Goal: Complete application form

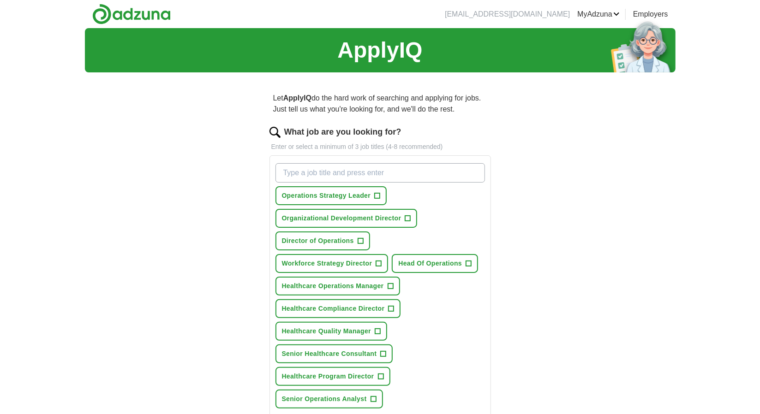
click at [655, 189] on div "ApplyIQ Let ApplyIQ do the hard work of searching and applying for jobs. Just t…" at bounding box center [380, 328] width 591 height 601
click at [390, 284] on span "+" at bounding box center [391, 286] width 6 height 7
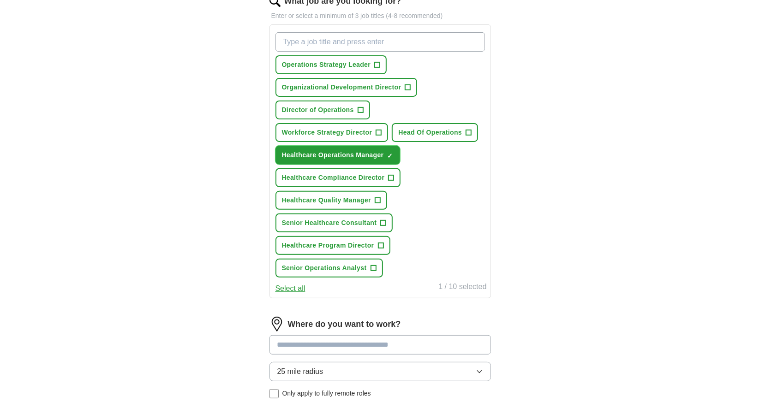
scroll to position [133, 0]
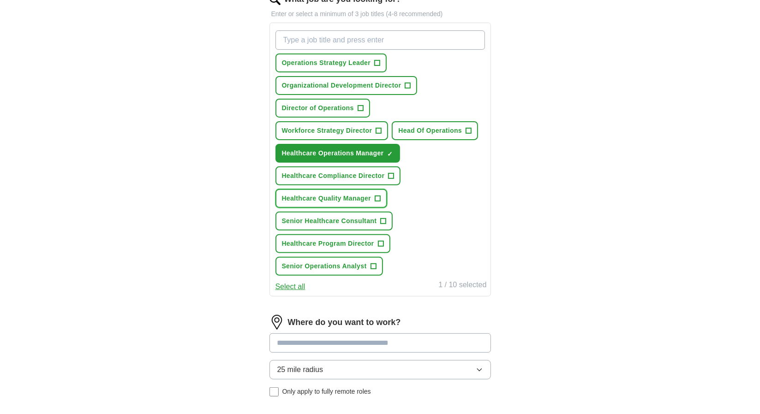
click at [378, 198] on span "+" at bounding box center [378, 198] width 6 height 7
click at [382, 221] on span "+" at bounding box center [384, 221] width 6 height 7
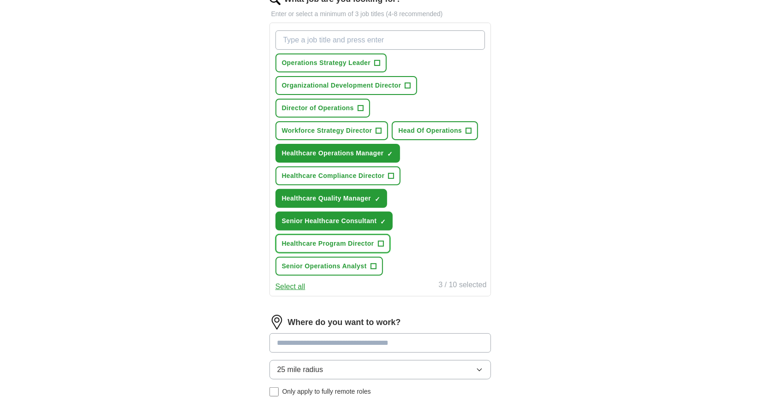
click at [380, 242] on span "+" at bounding box center [381, 243] width 6 height 7
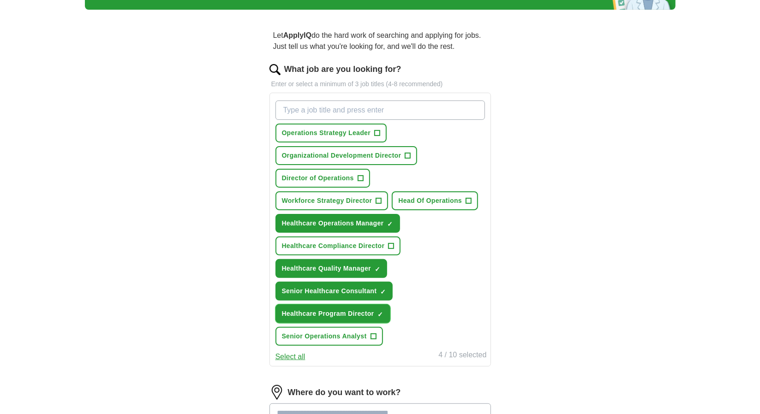
scroll to position [41, 0]
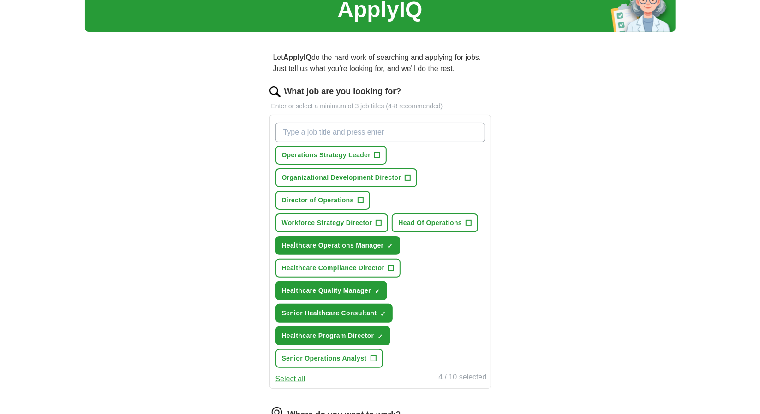
click at [415, 133] on input "What job are you looking for?" at bounding box center [379, 132] width 209 height 19
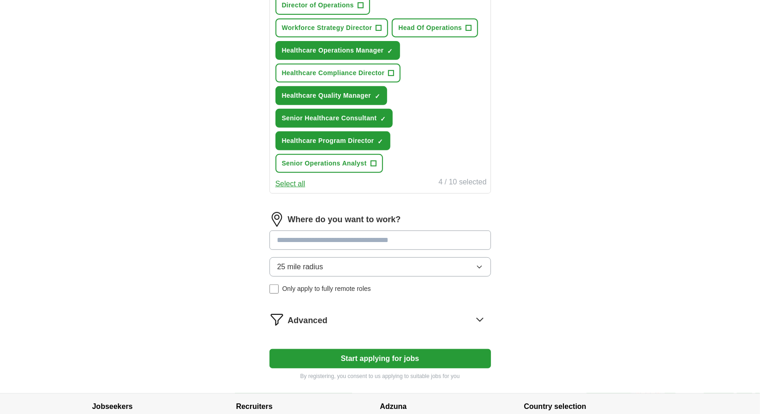
scroll to position [306, 0]
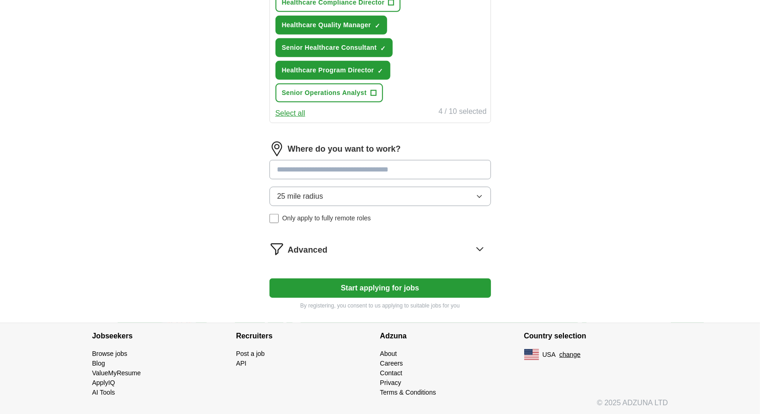
type input "Healthcare VP/Operations and Workforce Strategy"
click at [369, 167] on input at bounding box center [379, 169] width 221 height 19
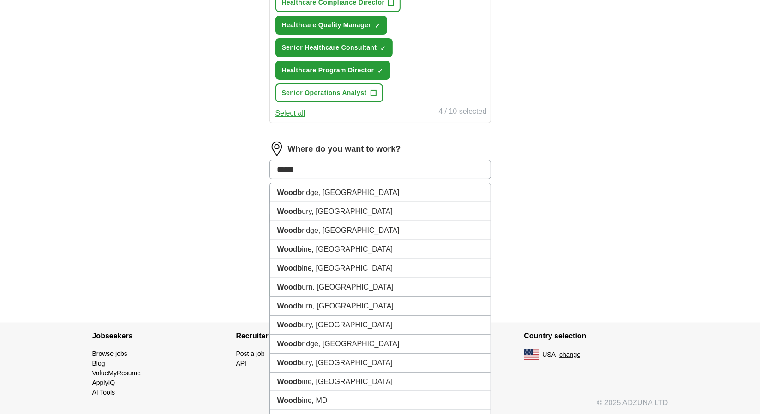
type input "*******"
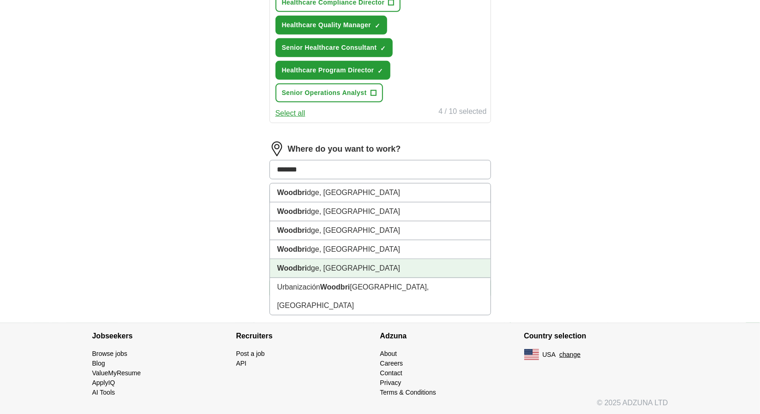
click at [318, 269] on li "Woodbri dge, [GEOGRAPHIC_DATA]" at bounding box center [380, 268] width 221 height 19
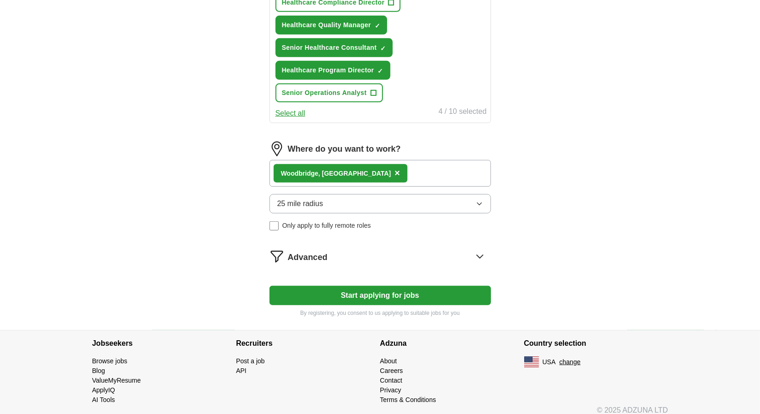
click at [341, 201] on button "25 mile radius" at bounding box center [379, 203] width 221 height 19
click at [379, 160] on div "Woodbri dge, [GEOGRAPHIC_DATA] ×" at bounding box center [379, 173] width 221 height 27
click at [359, 167] on div "Woodbri dge, [GEOGRAPHIC_DATA] ×" at bounding box center [379, 173] width 221 height 27
click at [305, 201] on span "25 mile radius" at bounding box center [300, 203] width 46 height 11
click at [581, 176] on div "ApplyIQ Let ApplyIQ do the hard work of searching and applying for jobs. Just t…" at bounding box center [380, 26] width 591 height 609
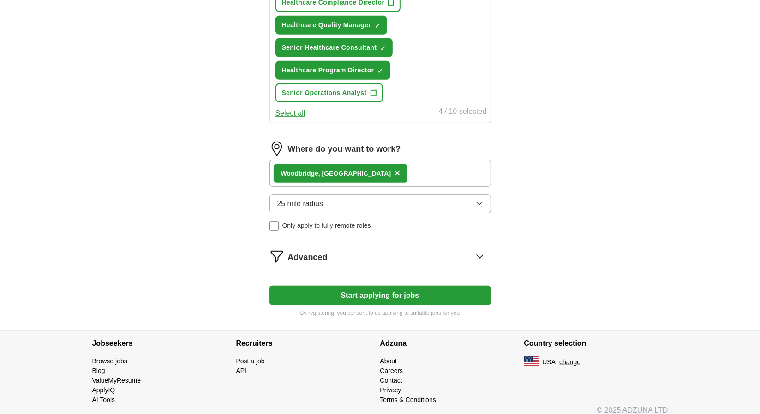
click at [323, 171] on div "Woodbri dge, [GEOGRAPHIC_DATA]" at bounding box center [336, 174] width 110 height 10
click at [395, 170] on span "×" at bounding box center [398, 173] width 6 height 10
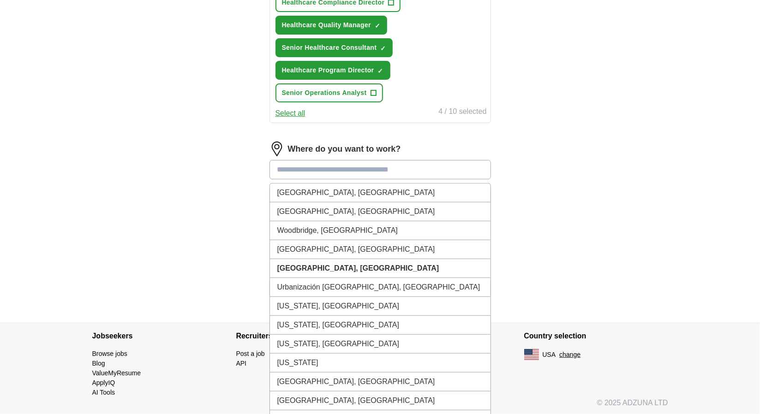
click at [340, 170] on input at bounding box center [379, 169] width 221 height 19
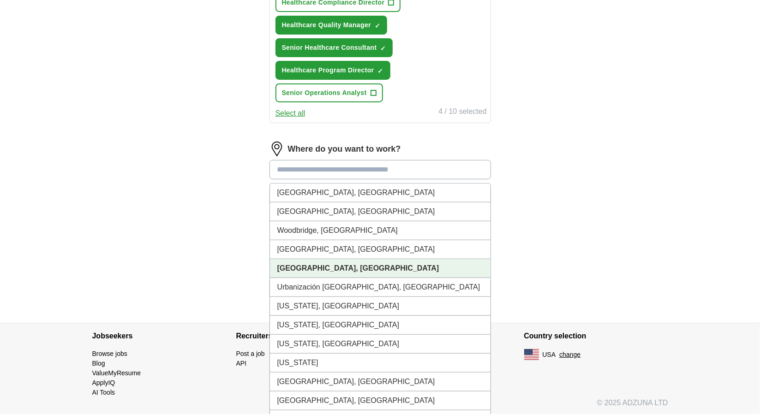
click at [305, 264] on strong "[GEOGRAPHIC_DATA], [GEOGRAPHIC_DATA]" at bounding box center [358, 268] width 162 height 8
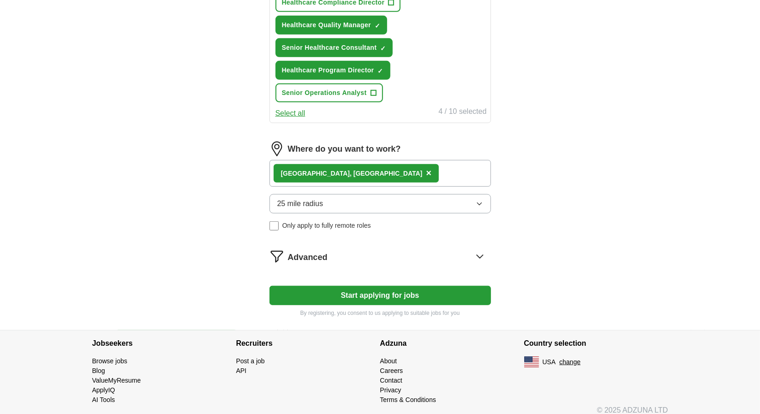
click at [484, 253] on icon at bounding box center [479, 256] width 15 height 15
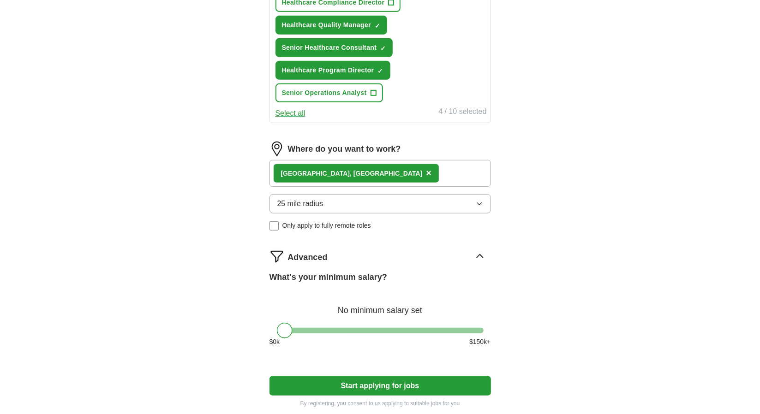
click at [480, 326] on div "What's your minimum salary? No minimum salary set $ 0 k $ 150 k+" at bounding box center [379, 312] width 221 height 83
drag, startPoint x: 283, startPoint y: 331, endPoint x: 479, endPoint y: 331, distance: 196.6
click at [479, 331] on div at bounding box center [476, 331] width 16 height 16
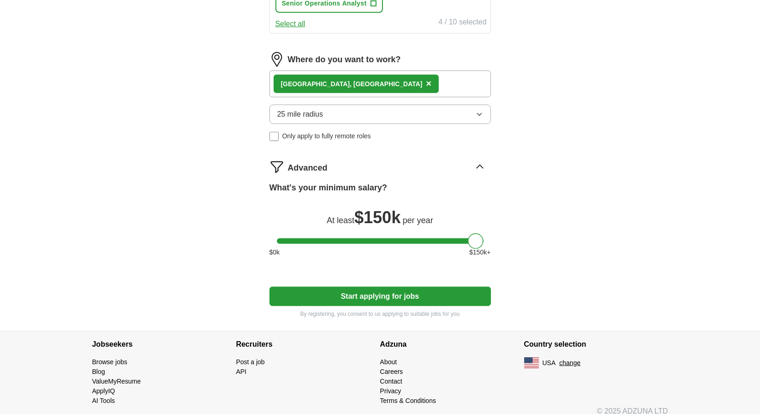
scroll to position [404, 0]
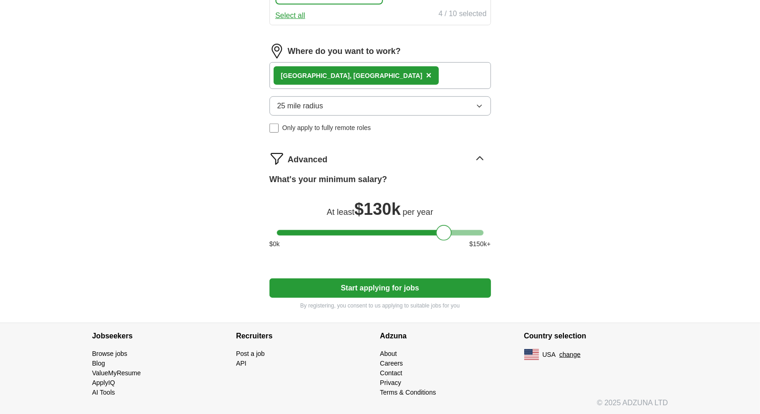
drag, startPoint x: 475, startPoint y: 234, endPoint x: 444, endPoint y: 234, distance: 31.4
click at [444, 234] on div at bounding box center [444, 233] width 16 height 16
click at [381, 287] on button "Start applying for jobs" at bounding box center [379, 288] width 221 height 19
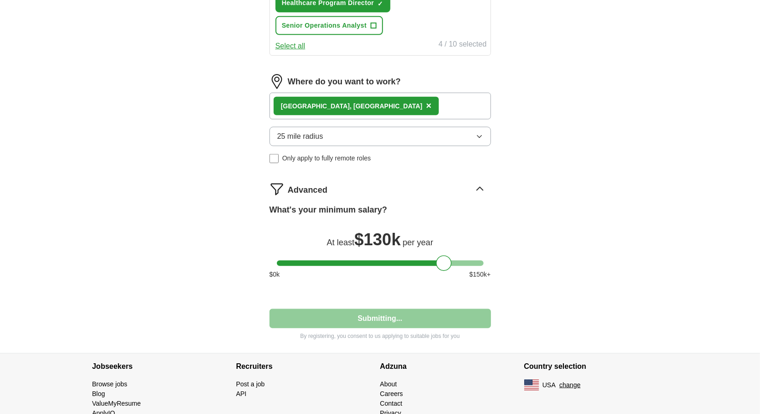
select select "**"
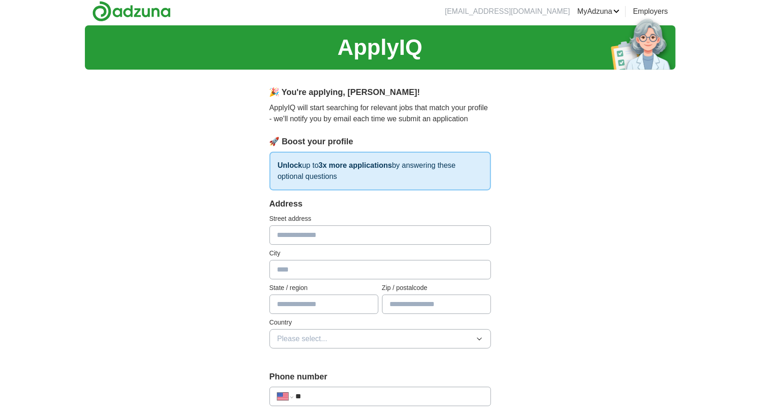
scroll to position [0, 0]
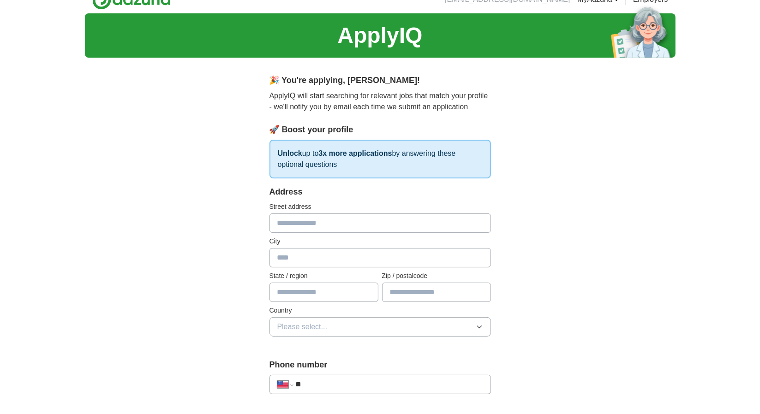
scroll to position [14, 0]
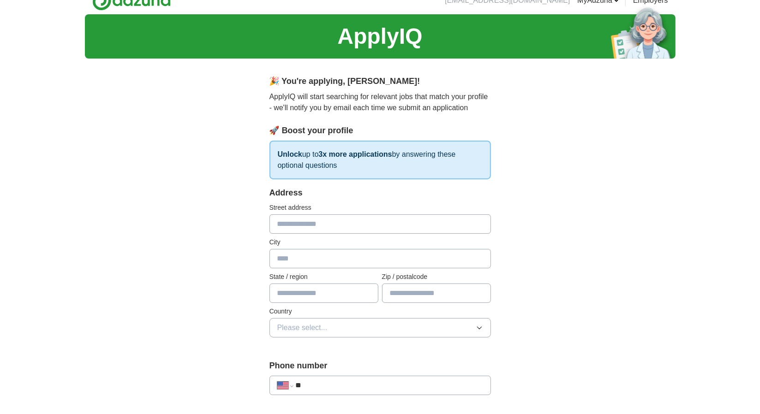
click at [368, 221] on input "text" at bounding box center [379, 224] width 221 height 19
type input "**********"
type input "******"
type input "********"
type input "*****"
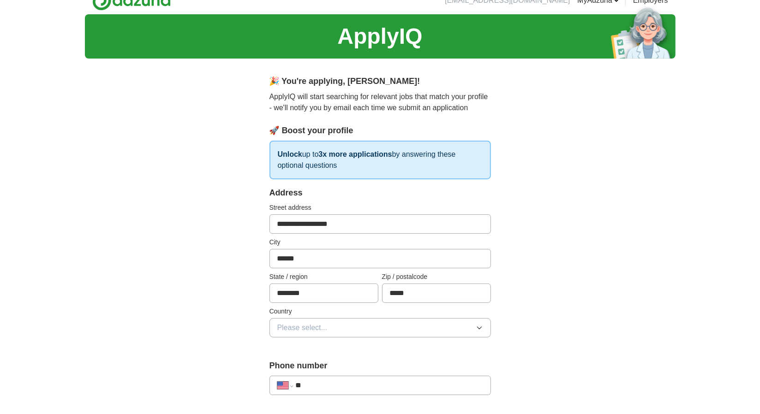
type input "**********"
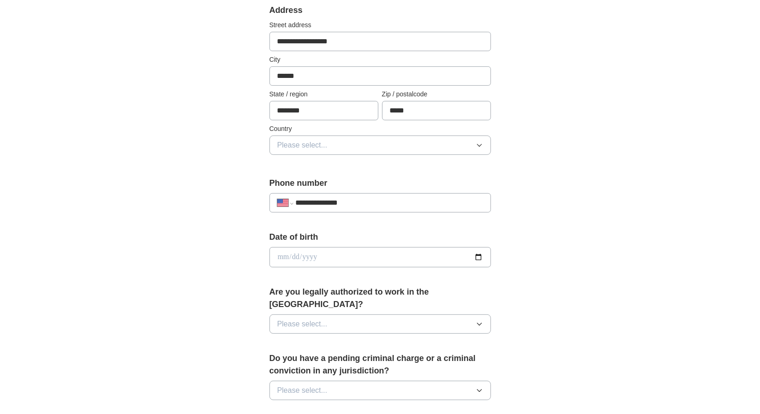
scroll to position [198, 0]
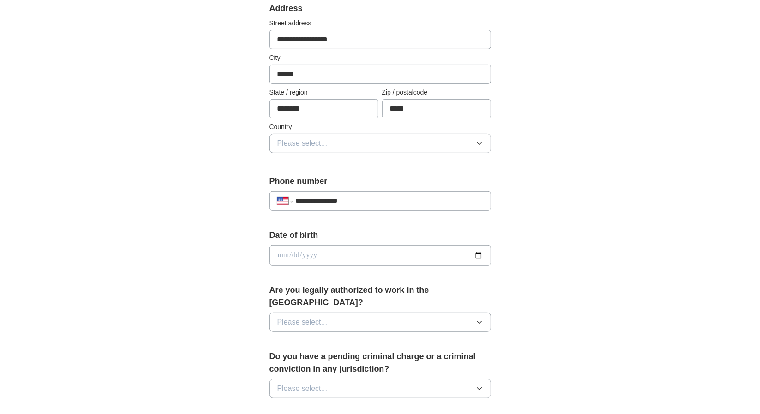
click at [479, 141] on icon "button" at bounding box center [479, 143] width 7 height 7
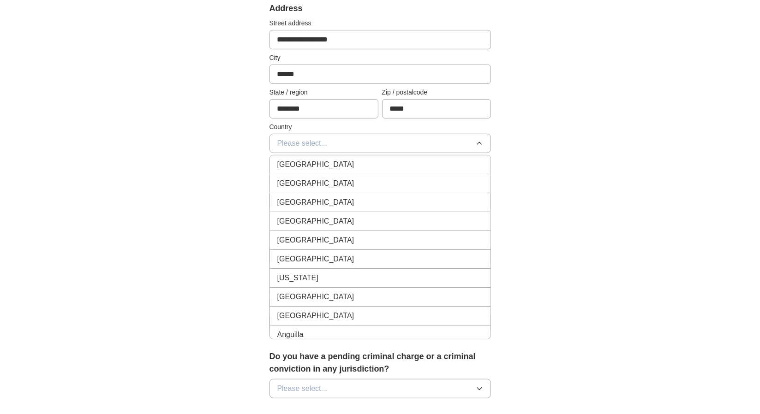
click at [407, 179] on div "[GEOGRAPHIC_DATA]" at bounding box center [380, 183] width 206 height 11
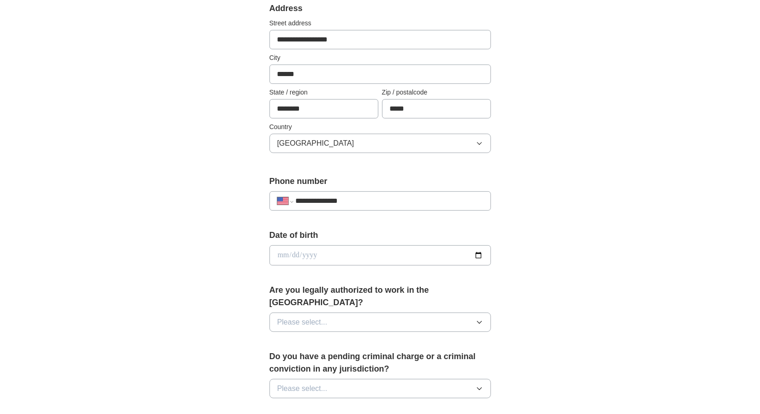
click at [475, 255] on input "date" at bounding box center [379, 255] width 221 height 20
click at [638, 179] on div "**********" at bounding box center [380, 250] width 591 height 840
click at [478, 319] on icon "button" at bounding box center [479, 322] width 7 height 7
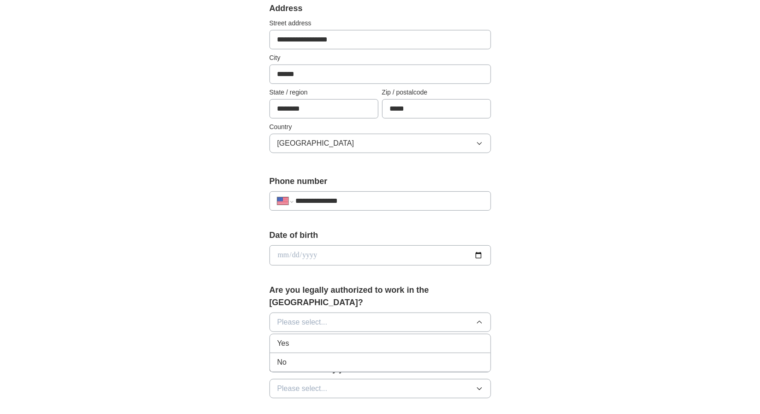
click at [406, 338] on div "Yes" at bounding box center [380, 343] width 206 height 11
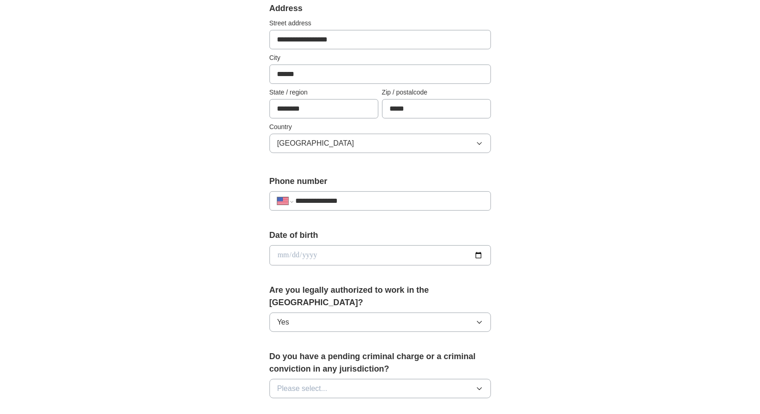
click at [626, 200] on div "**********" at bounding box center [380, 250] width 591 height 840
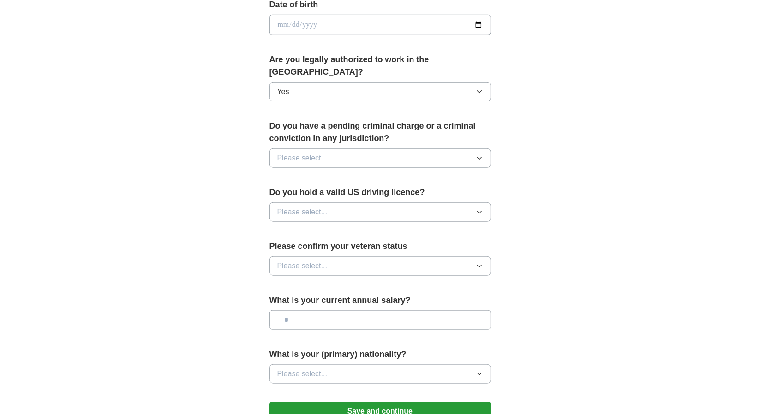
scroll to position [438, 0]
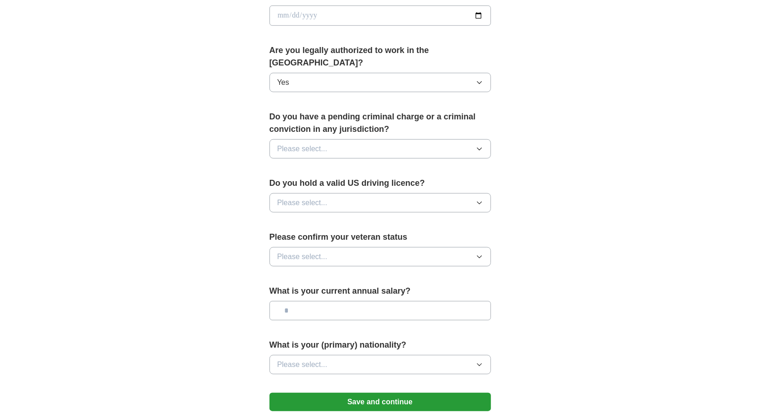
click at [481, 145] on icon "button" at bounding box center [479, 148] width 7 height 7
click at [384, 184] on div "No" at bounding box center [380, 189] width 206 height 11
click at [482, 193] on button "Please select..." at bounding box center [379, 202] width 221 height 19
click at [357, 219] on div "Yes" at bounding box center [380, 224] width 206 height 11
click at [477, 253] on icon "button" at bounding box center [479, 256] width 7 height 7
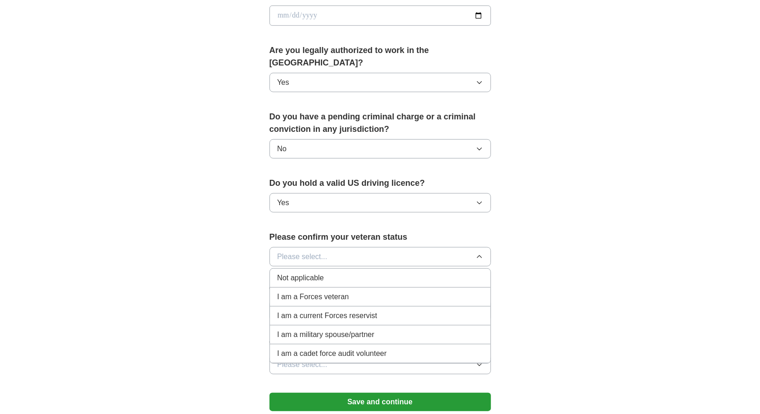
click at [393, 292] on div "I am a Forces veteran" at bounding box center [380, 297] width 206 height 11
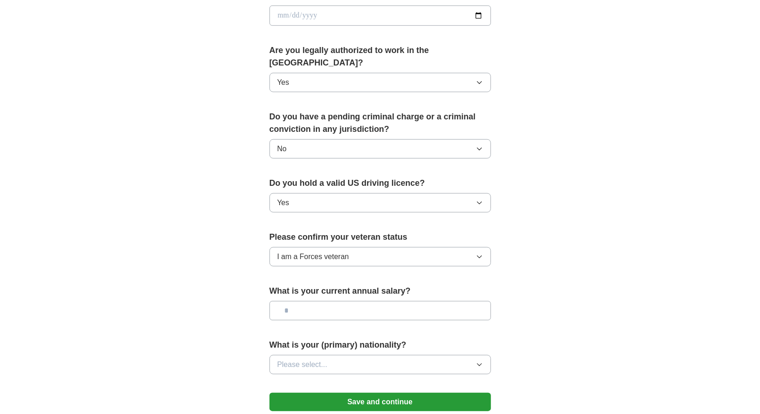
click at [364, 301] on input "text" at bounding box center [379, 310] width 221 height 19
type input "********"
click at [479, 361] on icon "button" at bounding box center [479, 364] width 7 height 7
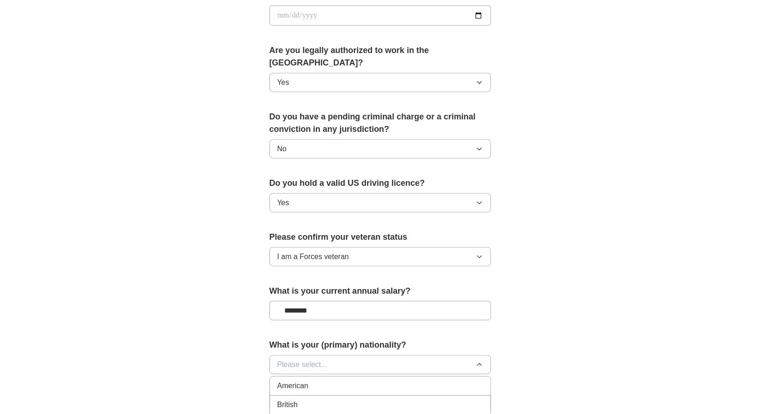
click at [425, 381] on div "American" at bounding box center [380, 386] width 206 height 11
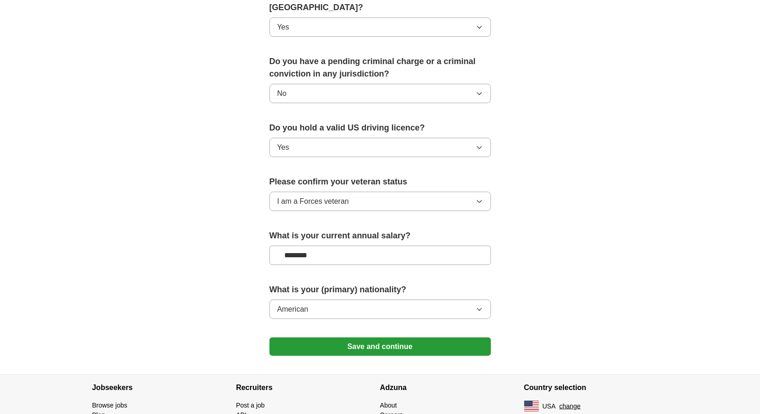
scroll to position [531, 0]
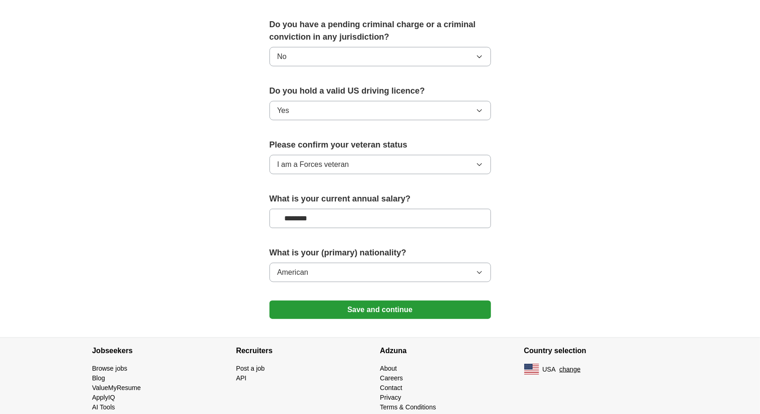
click at [384, 301] on button "Save and continue" at bounding box center [379, 310] width 221 height 18
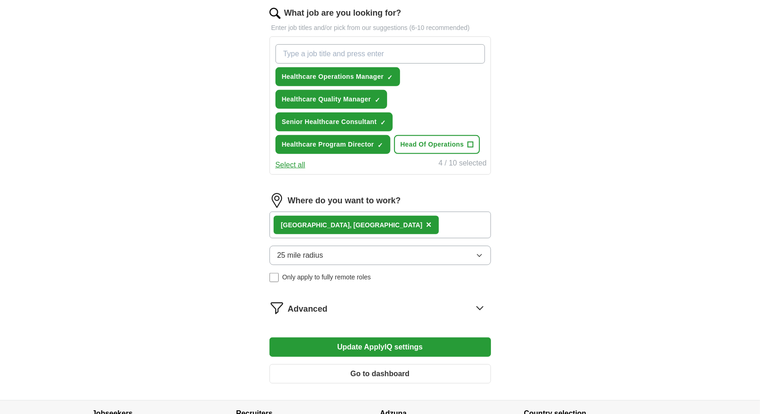
scroll to position [301, 0]
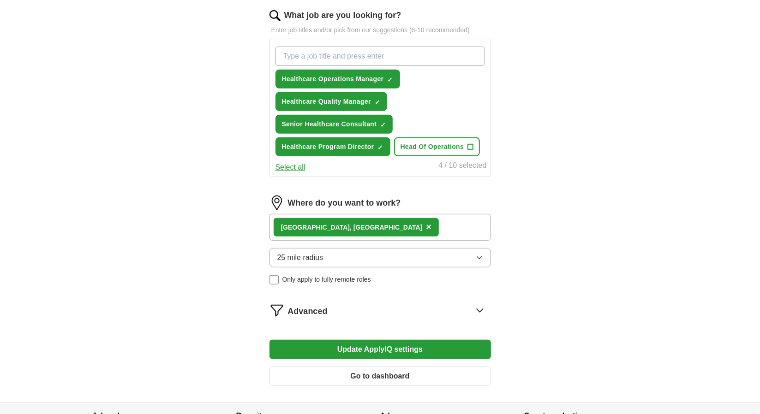
click at [426, 223] on span "×" at bounding box center [429, 227] width 6 height 10
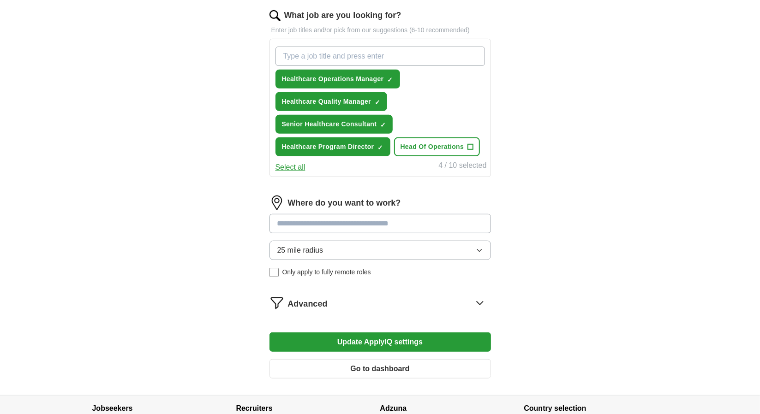
click at [338, 223] on input at bounding box center [379, 223] width 221 height 19
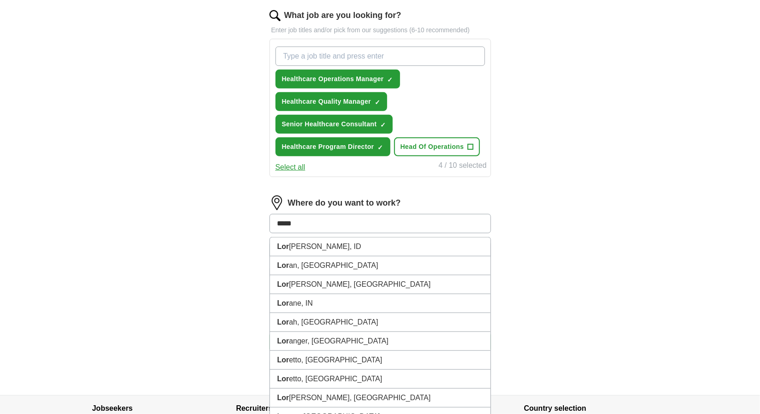
type input "******"
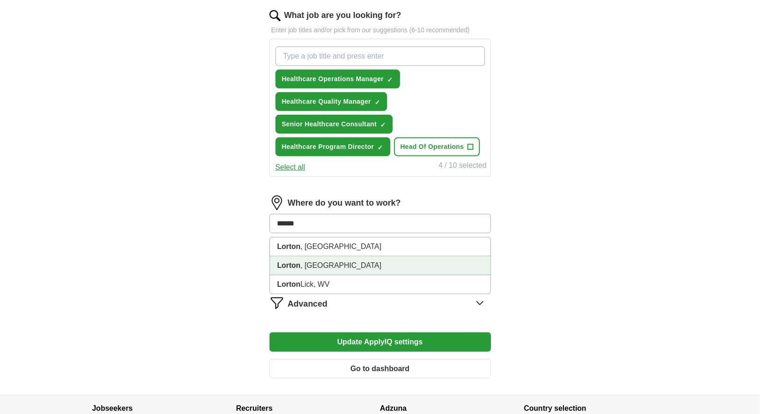
click at [314, 258] on li "Lorton , VA" at bounding box center [380, 266] width 221 height 19
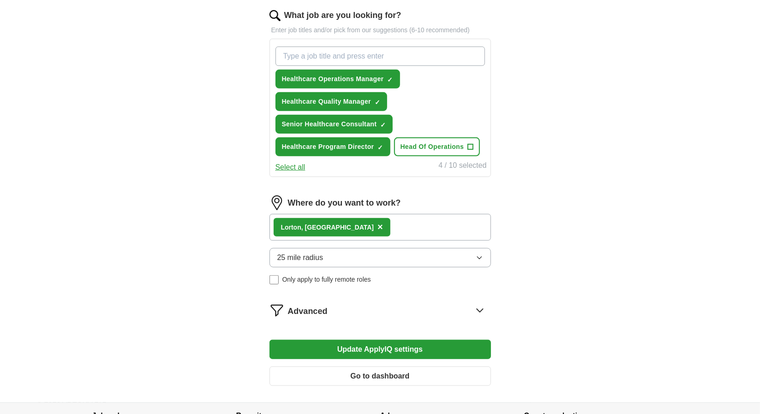
click at [395, 348] on button "Update ApplyIQ settings" at bounding box center [379, 349] width 221 height 19
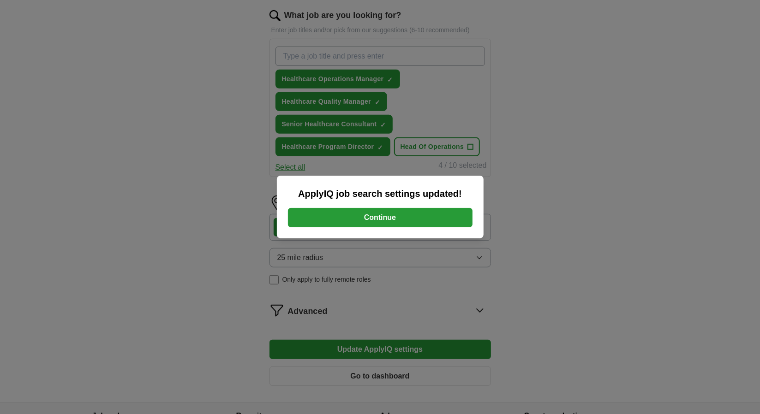
click at [389, 216] on button "Continue" at bounding box center [380, 217] width 185 height 19
